Goal: Information Seeking & Learning: Learn about a topic

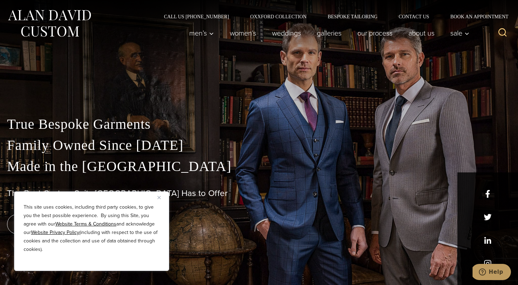
scroll to position [10, 0]
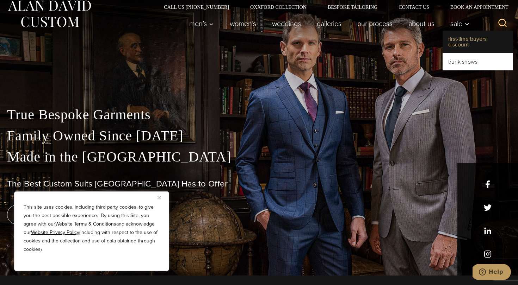
click at [458, 40] on link "First-Time Buyers Discount" at bounding box center [477, 42] width 70 height 23
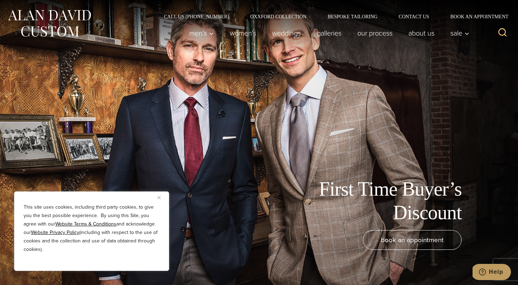
click at [159, 197] on img "Close" at bounding box center [158, 197] width 3 height 3
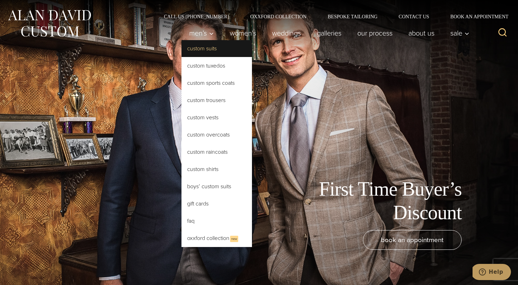
click at [197, 49] on link "Custom Suits" at bounding box center [216, 48] width 70 height 17
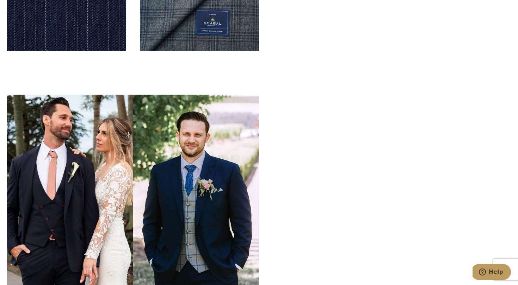
scroll to position [2215, 0]
